Goal: Task Accomplishment & Management: Manage account settings

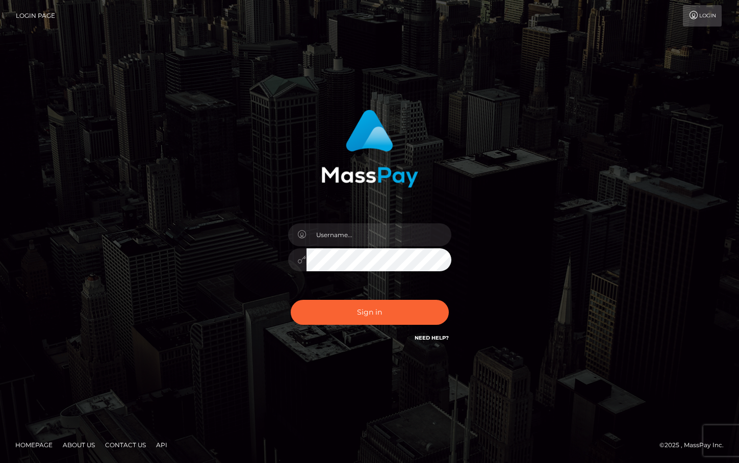
type input "[EMAIL_ADDRESS][DOMAIN_NAME]"
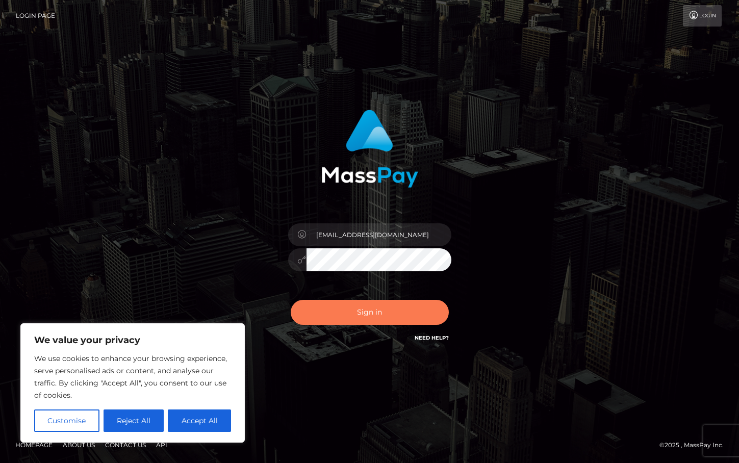
click at [360, 314] on button "Sign in" at bounding box center [370, 312] width 158 height 25
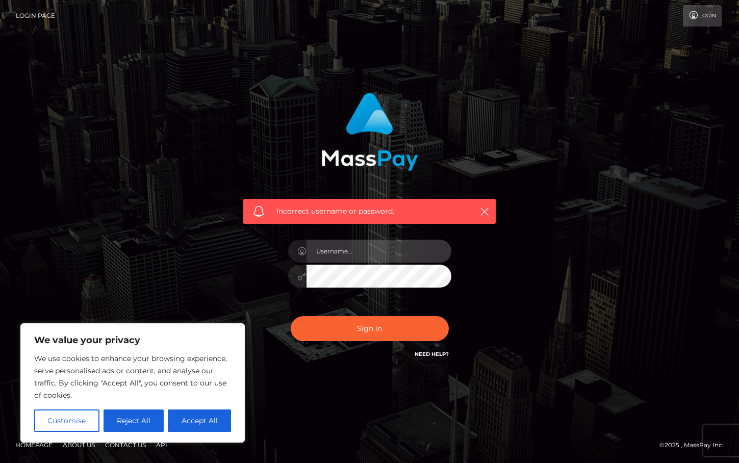
click at [368, 242] on input "text" at bounding box center [379, 251] width 145 height 23
type input "nerdylilbirdie@gmail.com"
click at [495, 241] on div "Incorrect username or password. nerdylilbirdie@gmail.com" at bounding box center [370, 226] width 268 height 283
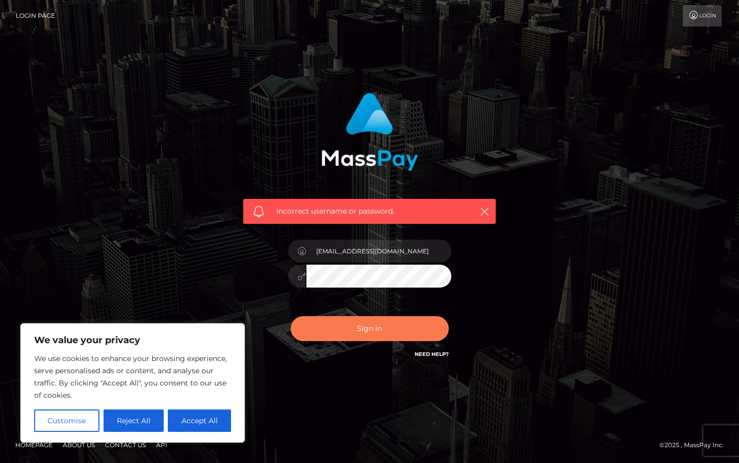
click at [390, 327] on button "Sign in" at bounding box center [370, 328] width 158 height 25
click at [434, 354] on link "Need Help?" at bounding box center [432, 354] width 34 height 7
click at [429, 353] on link "Need Help?" at bounding box center [432, 354] width 34 height 7
click at [71, 419] on button "Customise" at bounding box center [66, 421] width 65 height 22
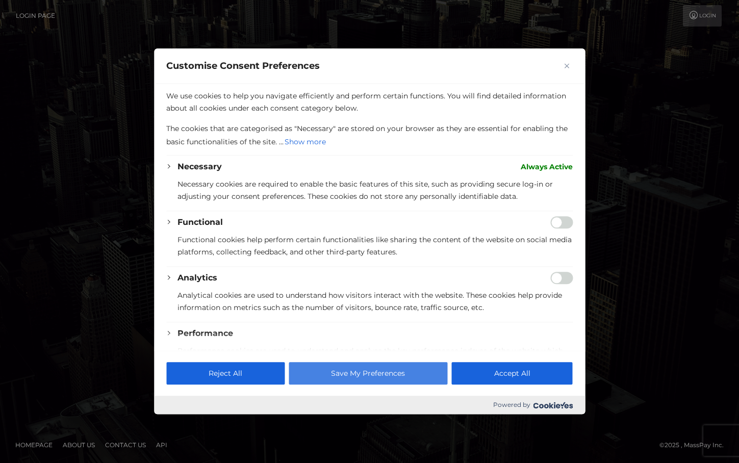
click at [376, 373] on button "Save My Preferences" at bounding box center [368, 374] width 159 height 22
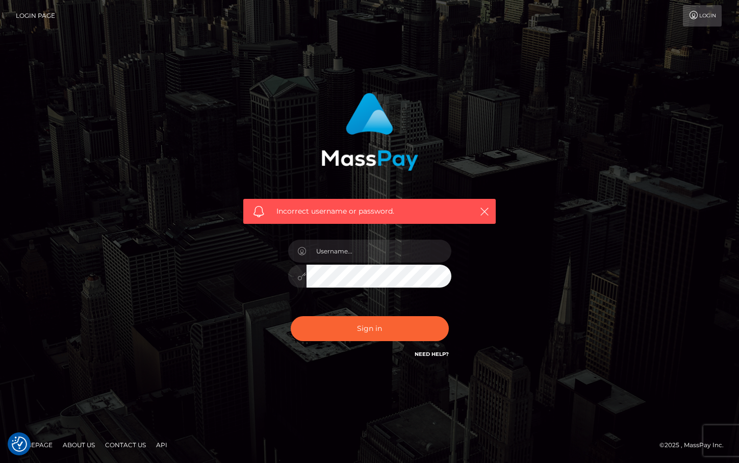
click at [425, 349] on h6 "Need Help?" at bounding box center [432, 353] width 34 height 9
click at [425, 356] on link "Need Help?" at bounding box center [432, 354] width 34 height 7
drag, startPoint x: 444, startPoint y: 354, endPoint x: 385, endPoint y: 359, distance: 58.9
click at [385, 359] on div "Incorrect username or password." at bounding box center [370, 226] width 268 height 283
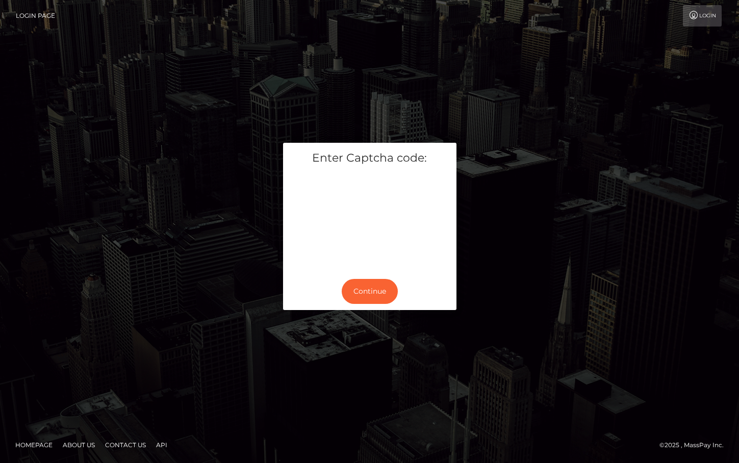
click at [383, 267] on div at bounding box center [370, 221] width 158 height 94
click at [373, 294] on button "Continue" at bounding box center [370, 291] width 56 height 25
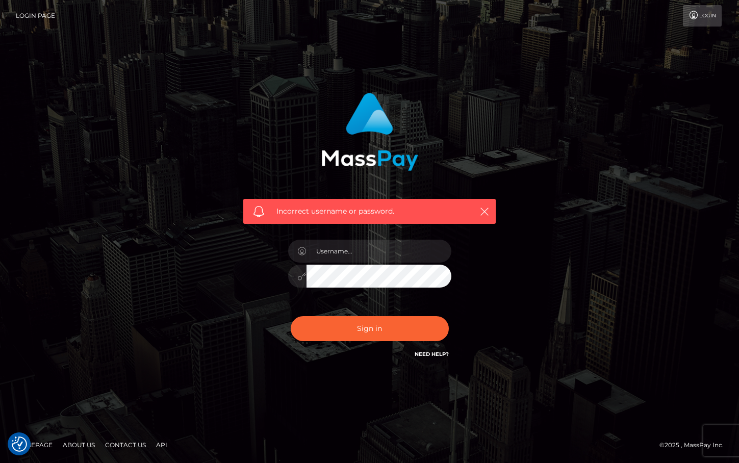
click at [425, 355] on link "Need Help?" at bounding box center [432, 354] width 34 height 7
click at [426, 349] on div "Sign in Need Help?" at bounding box center [370, 332] width 179 height 45
click at [426, 357] on link "Need Help?" at bounding box center [432, 354] width 34 height 7
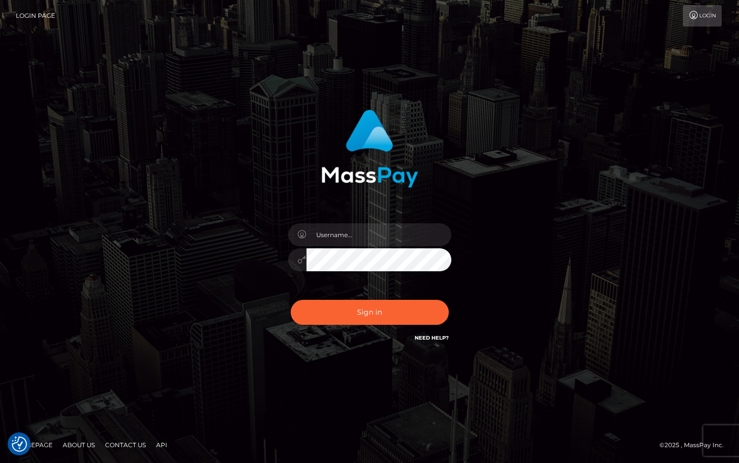
click at [426, 339] on link "Need Help?" at bounding box center [432, 338] width 34 height 7
click at [434, 333] on h6 "Need Help?" at bounding box center [432, 337] width 34 height 9
click at [429, 339] on link "Need Help?" at bounding box center [432, 338] width 34 height 7
click at [113, 442] on link "Contact Us" at bounding box center [125, 445] width 49 height 16
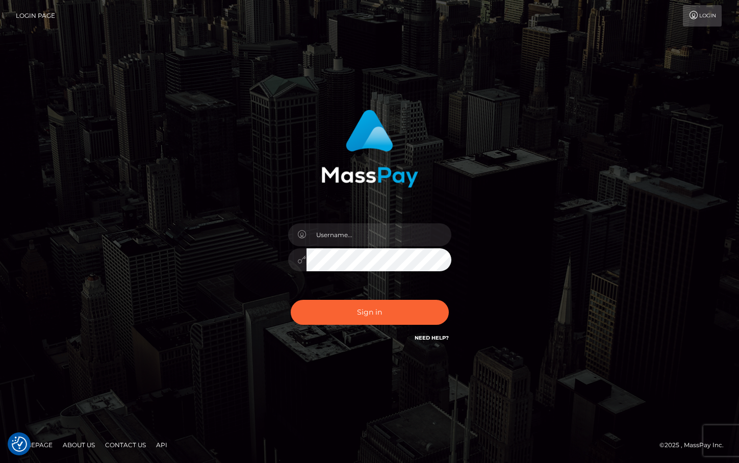
click at [34, 22] on link "Login Page" at bounding box center [35, 15] width 39 height 21
click at [32, 14] on link "Login Page" at bounding box center [35, 15] width 39 height 21
click at [422, 337] on link "Need Help?" at bounding box center [432, 338] width 34 height 7
click at [708, 14] on link "Login" at bounding box center [702, 15] width 39 height 21
click at [441, 332] on div "Sign in Need Help?" at bounding box center [370, 316] width 179 height 45
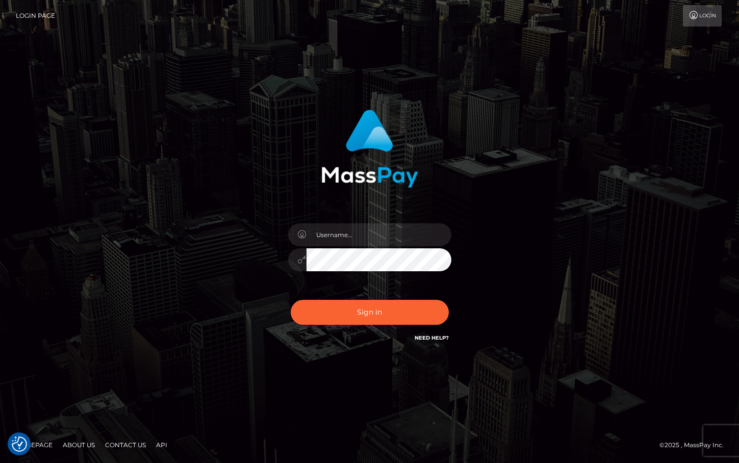
click at [439, 343] on div "Need Help?" at bounding box center [432, 339] width 34 height 13
click at [439, 341] on h6 "Need Help?" at bounding box center [432, 337] width 34 height 9
click at [443, 334] on h6 "Need Help?" at bounding box center [432, 337] width 34 height 9
click at [445, 339] on link "Need Help?" at bounding box center [432, 338] width 34 height 7
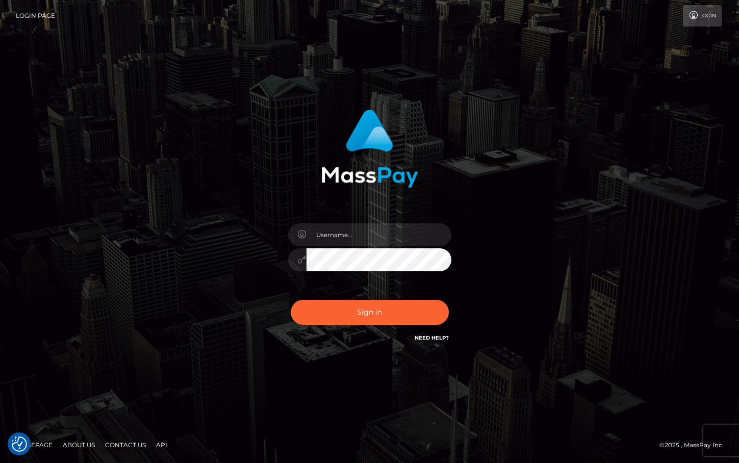
click at [433, 336] on link "Need Help?" at bounding box center [432, 338] width 34 height 7
